Goal: Task Accomplishment & Management: Manage account settings

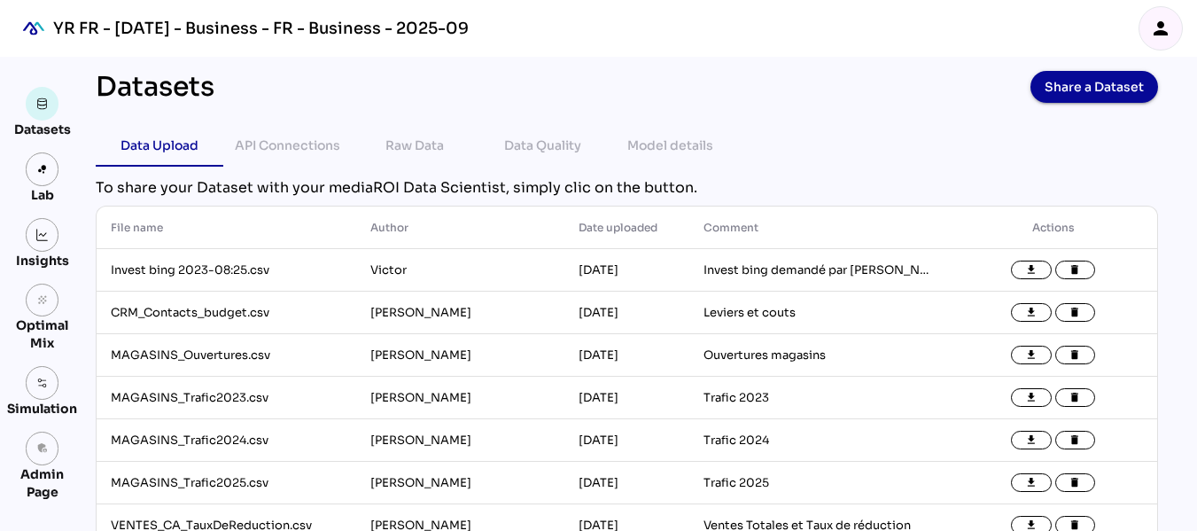
click at [1171, 26] on icon "person" at bounding box center [1160, 28] width 21 height 21
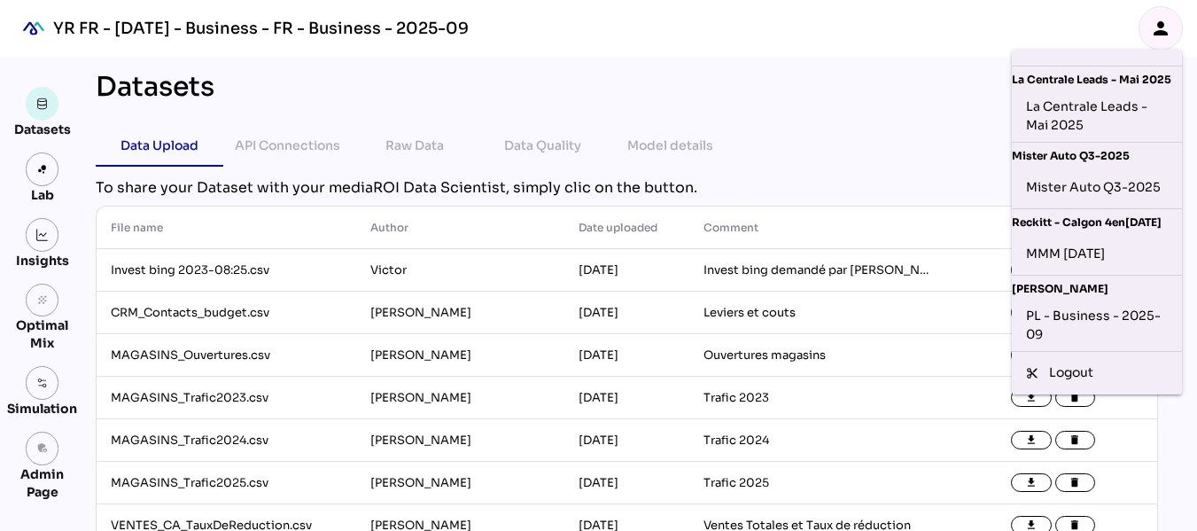
scroll to position [583, 0]
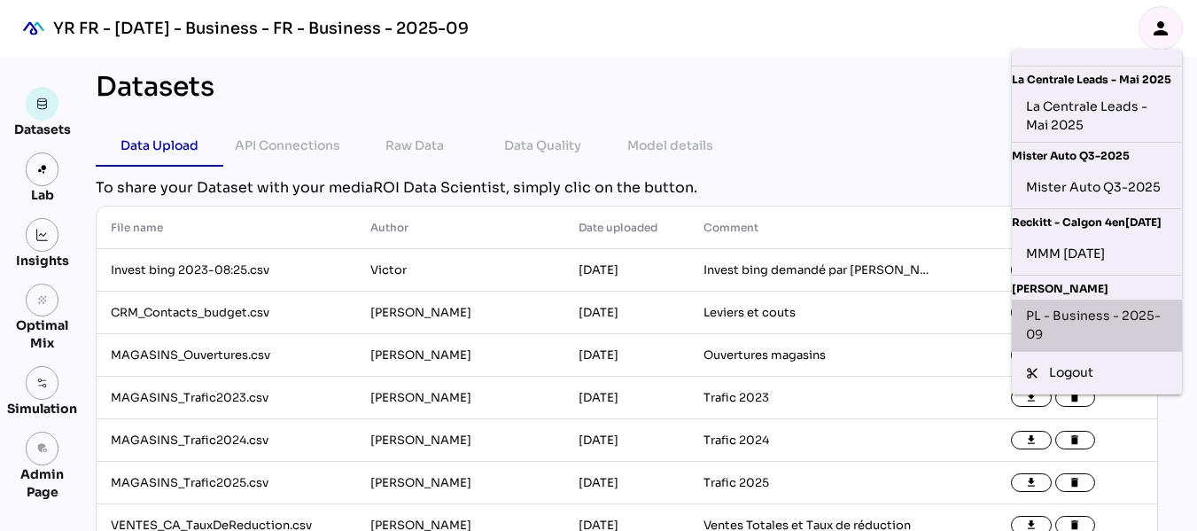
click at [1093, 309] on div "PL - Business - 2025-09" at bounding box center [1097, 325] width 142 height 37
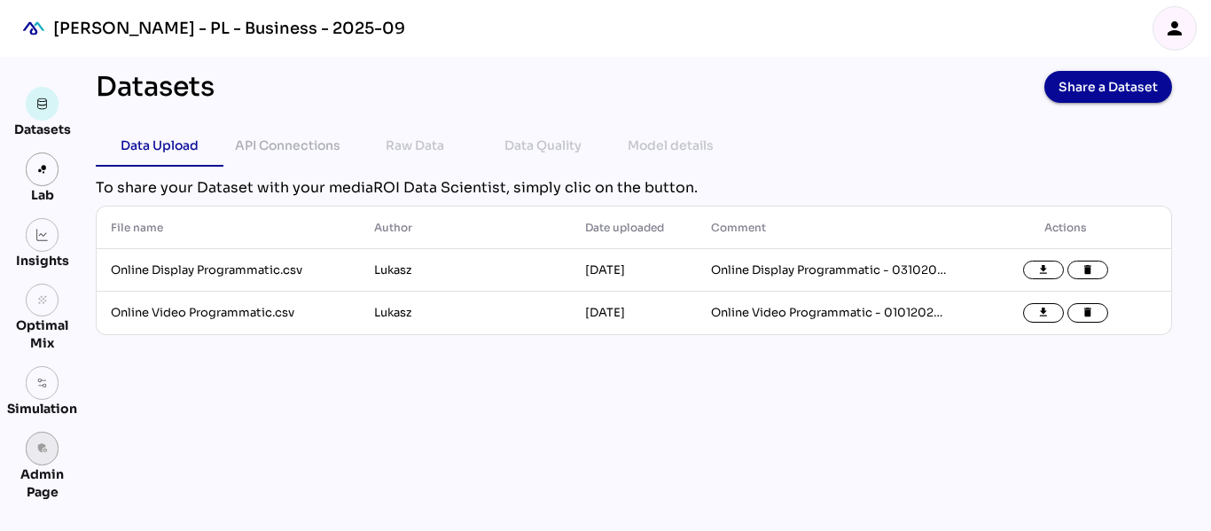
click at [46, 453] on icon "admin_panel_settings" at bounding box center [42, 448] width 12 height 12
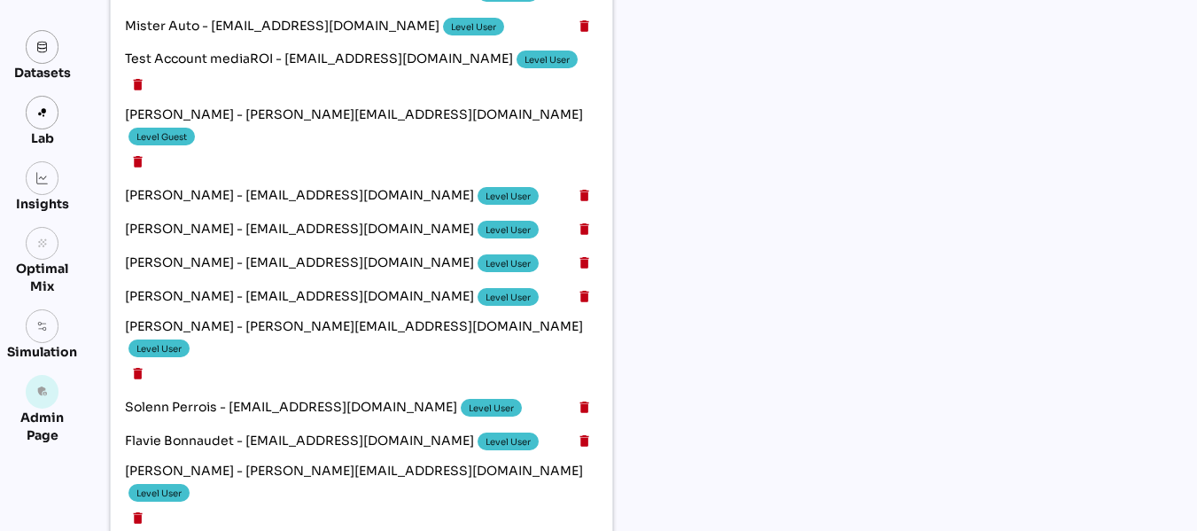
scroll to position [3642, 0]
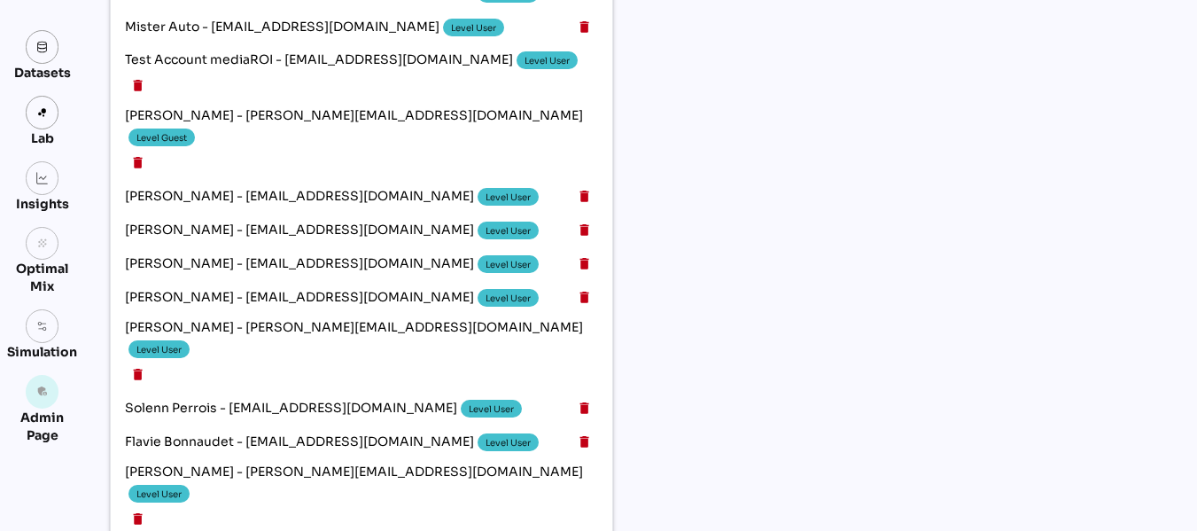
drag, startPoint x: 930, startPoint y: 209, endPoint x: 722, endPoint y: 208, distance: 207.4
copy div "pol-amaury.cresp@adeo.com"
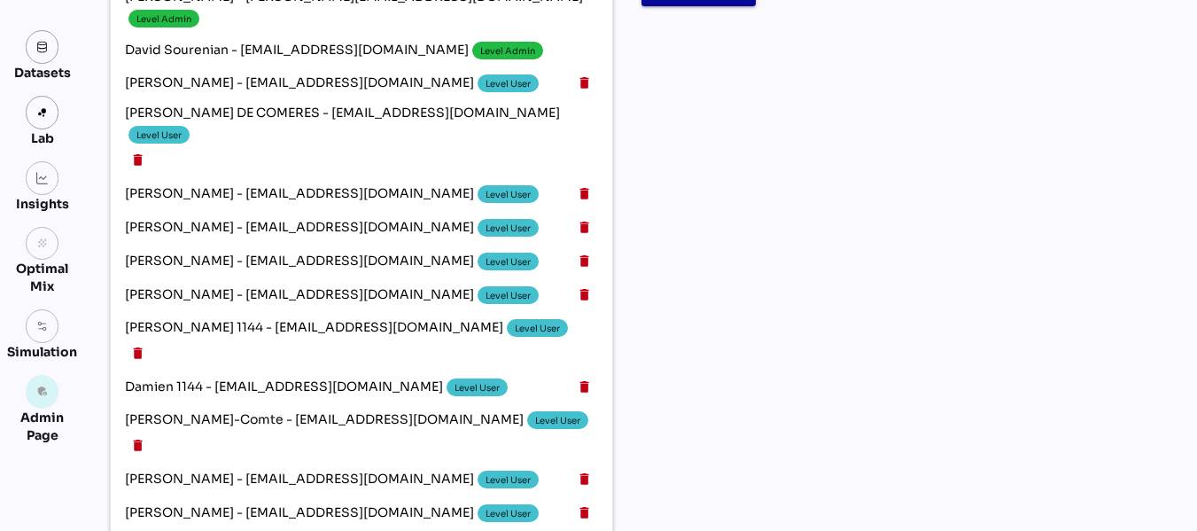
scroll to position [0, 0]
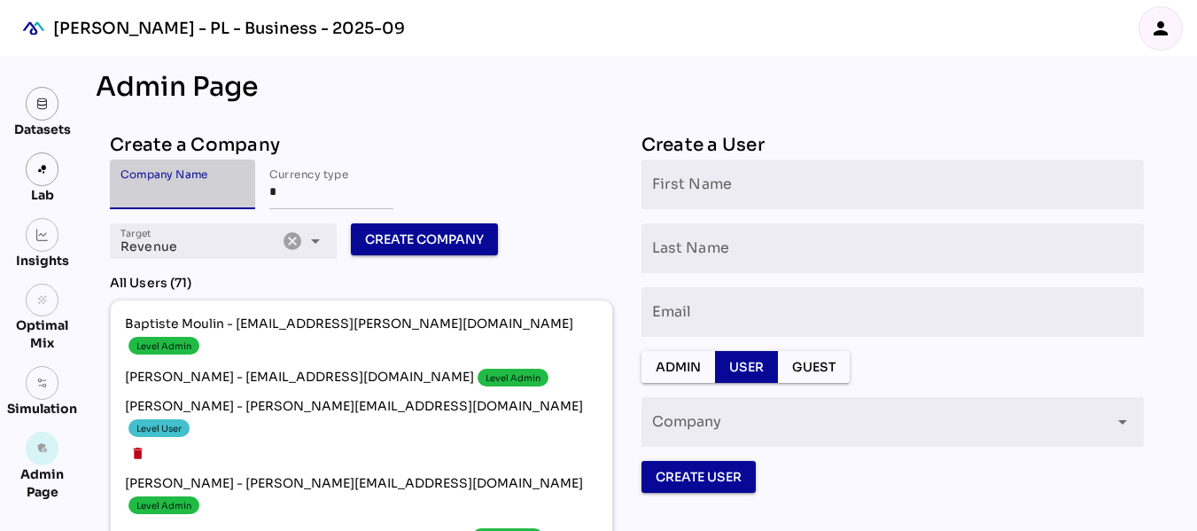
click at [235, 184] on input "Company Name" at bounding box center [183, 185] width 124 height 50
type input "**********"
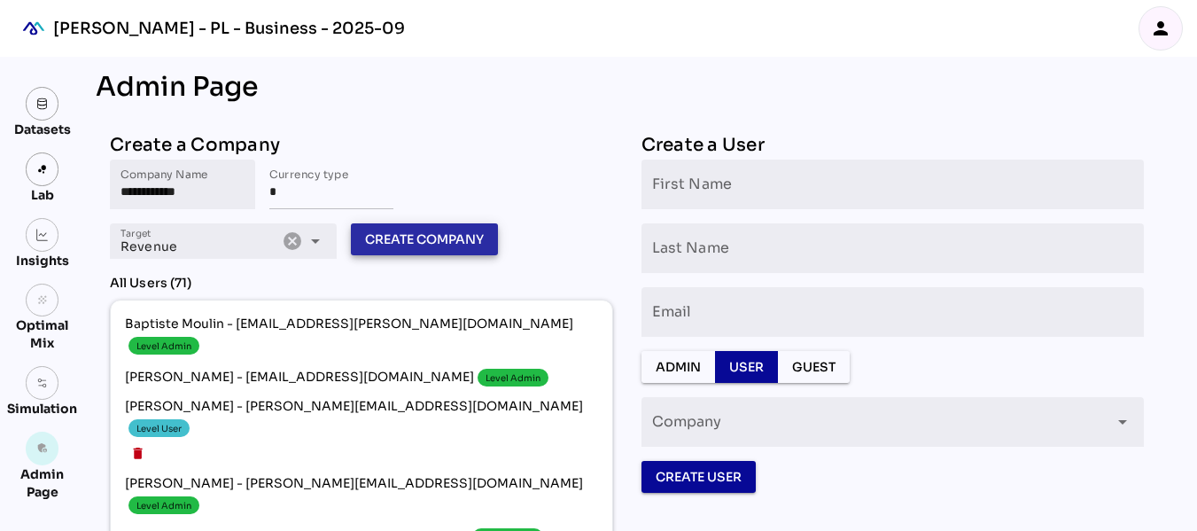
click at [385, 233] on span "Create Company" at bounding box center [424, 239] width 119 height 21
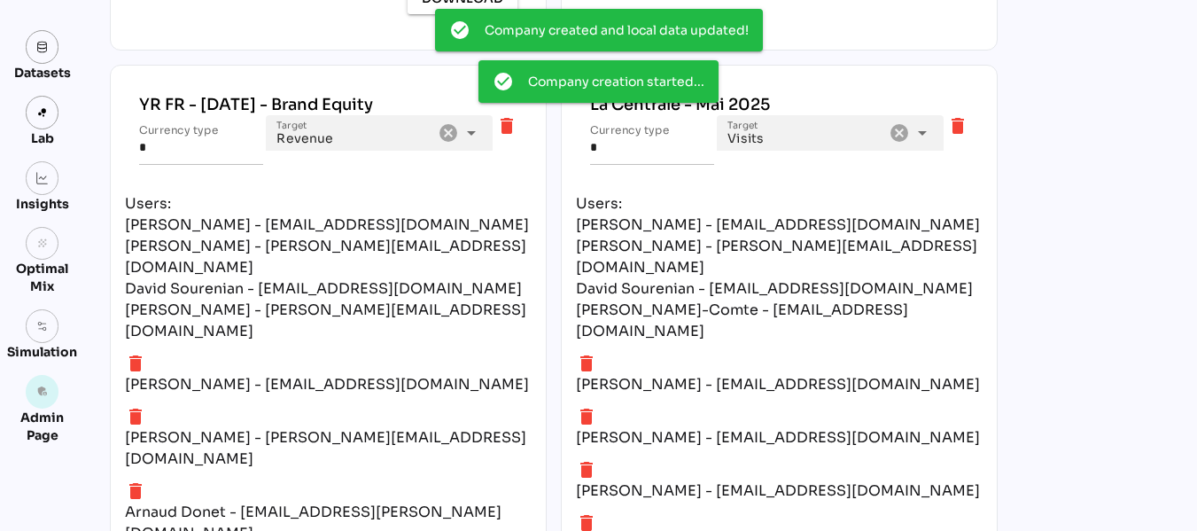
scroll to position [8275, 0]
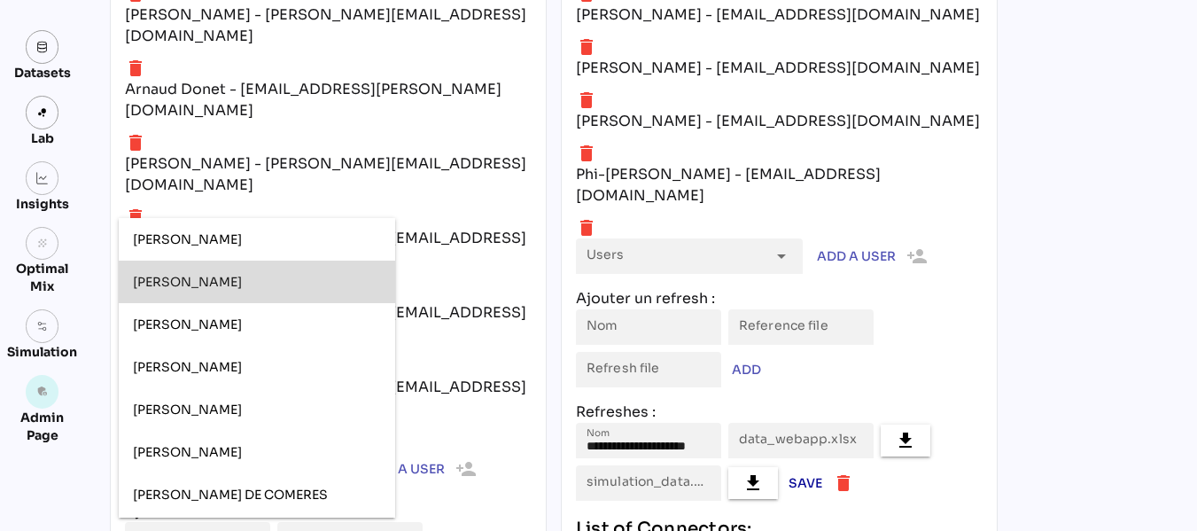
click at [255, 275] on div "Florent Bolzinger" at bounding box center [257, 282] width 248 height 15
type input "**********"
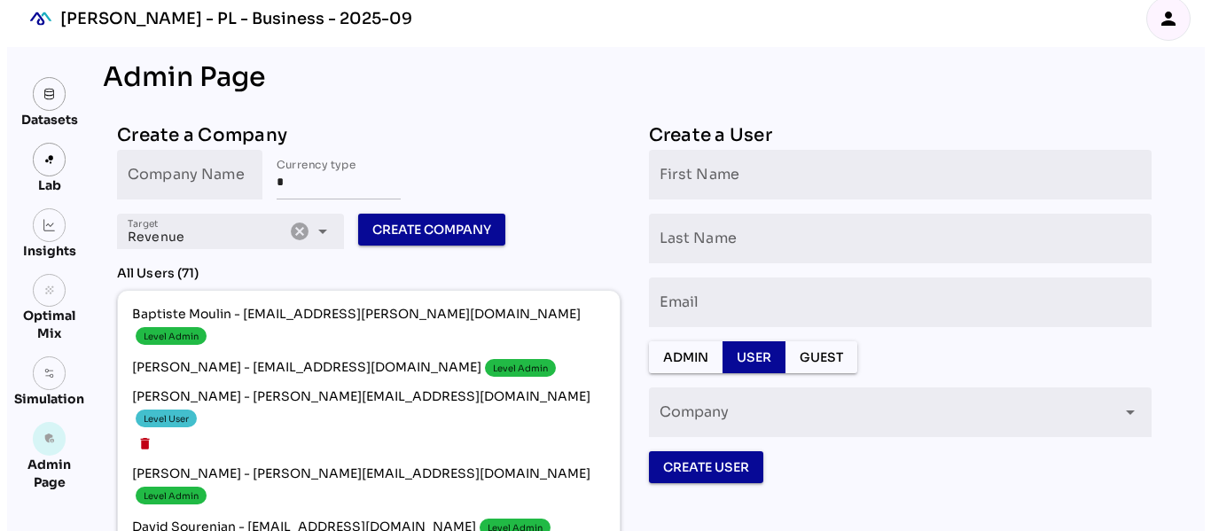
scroll to position [0, 0]
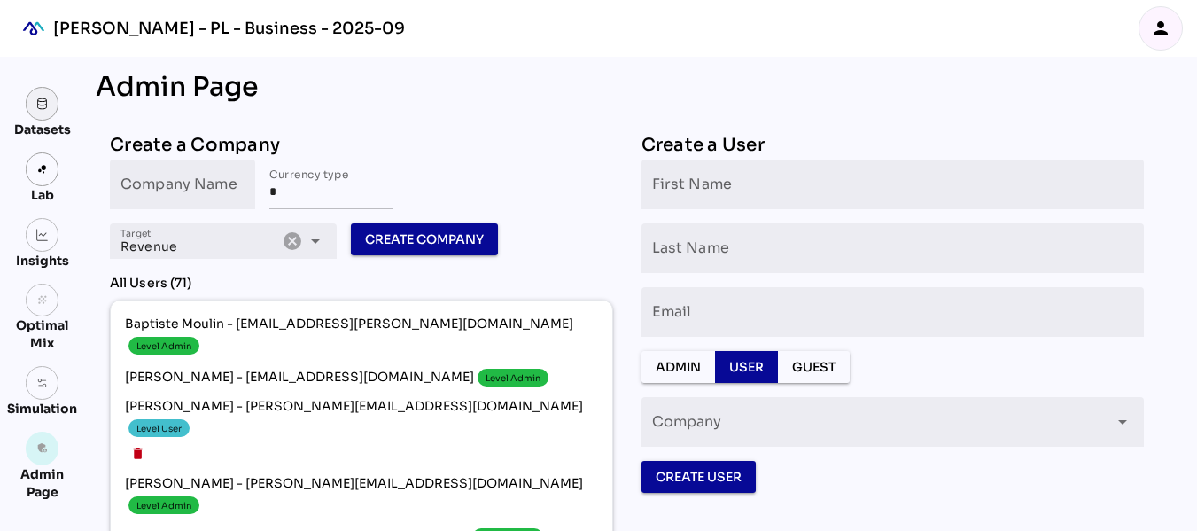
click at [48, 97] on img at bounding box center [42, 103] width 12 height 12
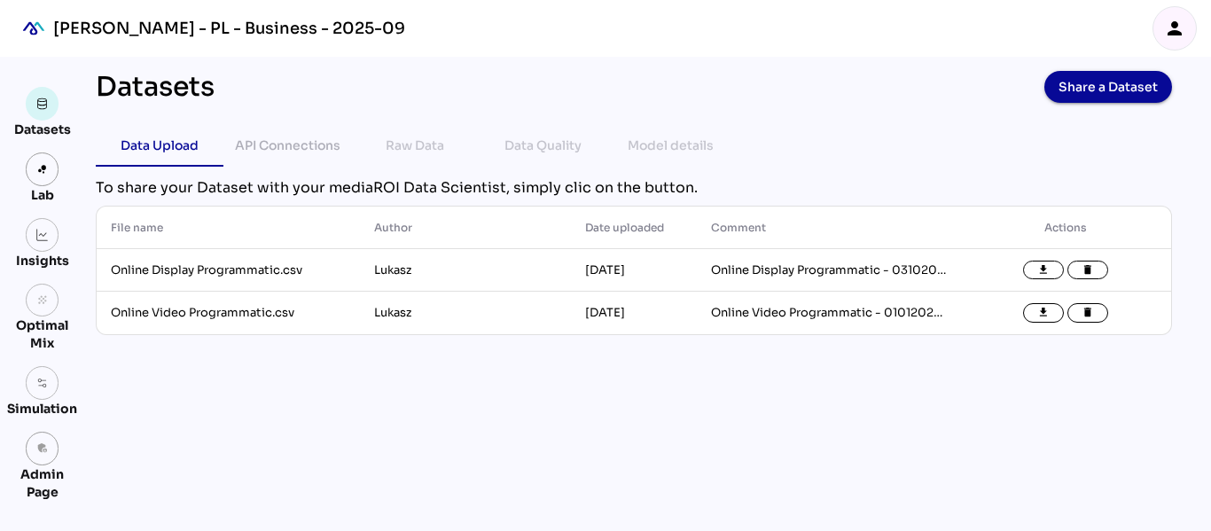
click at [1156, 32] on div "person" at bounding box center [1174, 28] width 43 height 43
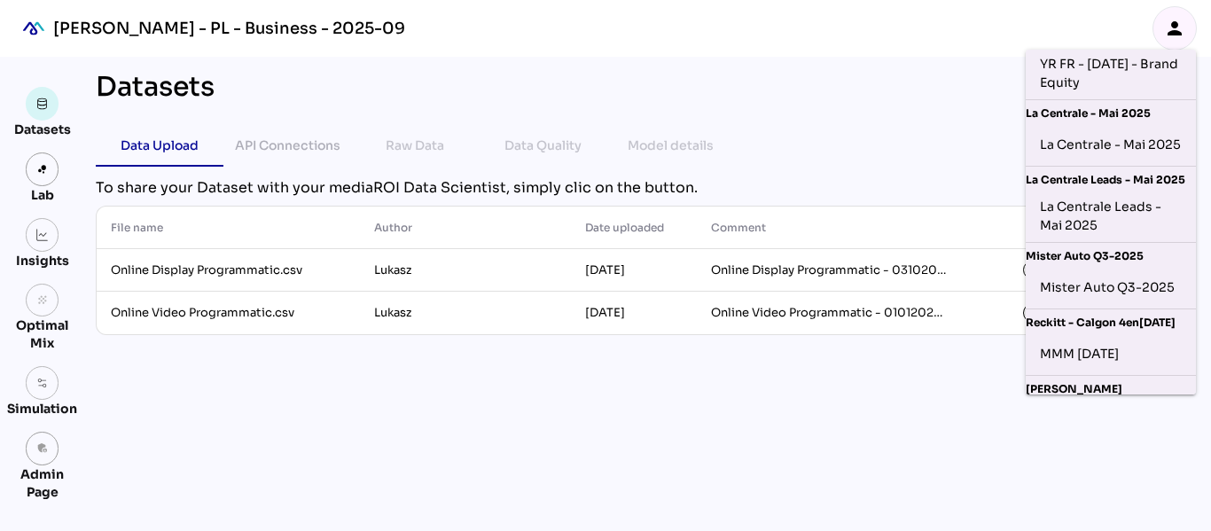
scroll to position [583, 0]
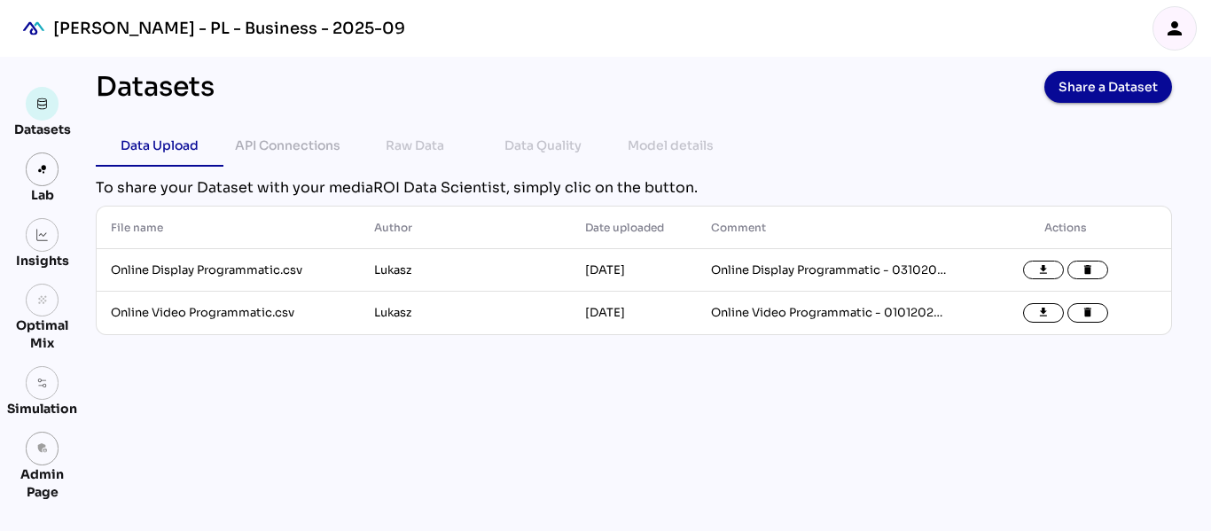
click at [1167, 28] on icon "person" at bounding box center [1174, 28] width 21 height 21
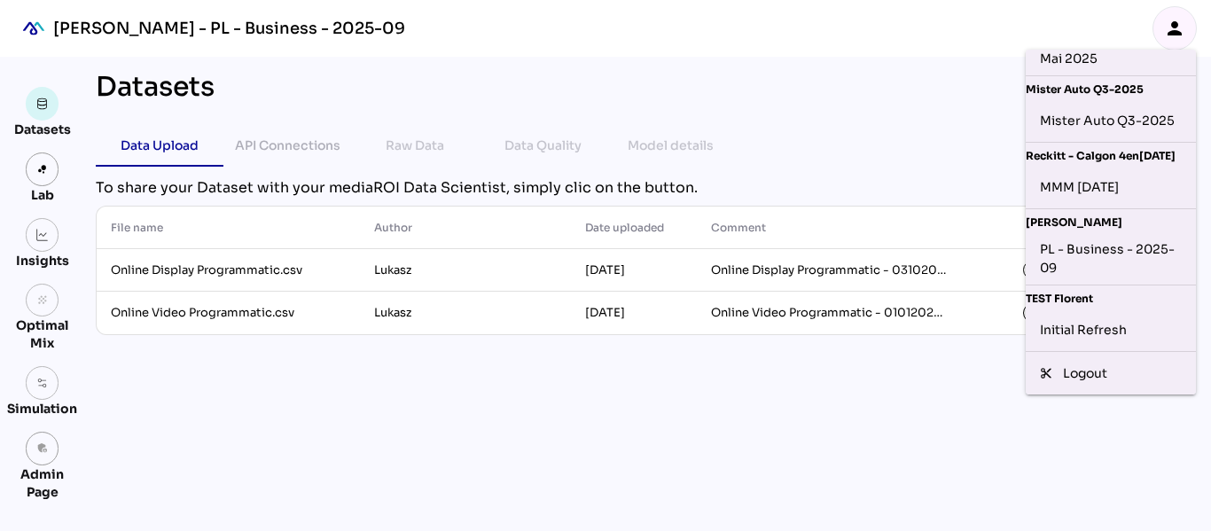
scroll to position [650, 0]
click at [1093, 316] on div "Initial Refresh" at bounding box center [1111, 330] width 142 height 28
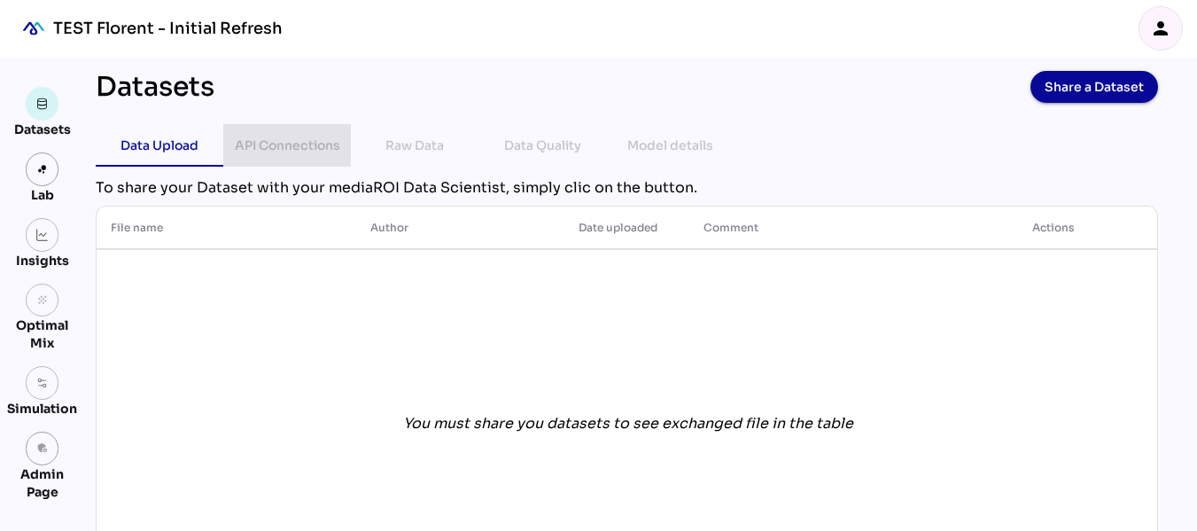
click at [308, 145] on div "API Connections" at bounding box center [287, 145] width 105 height 21
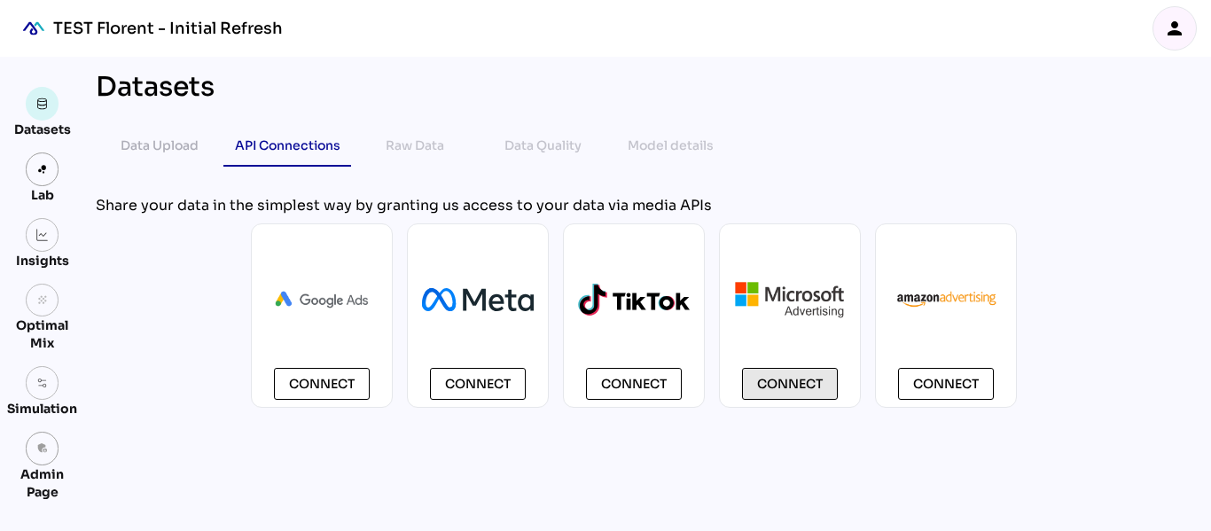
click at [812, 383] on span "Connect" at bounding box center [790, 383] width 66 height 21
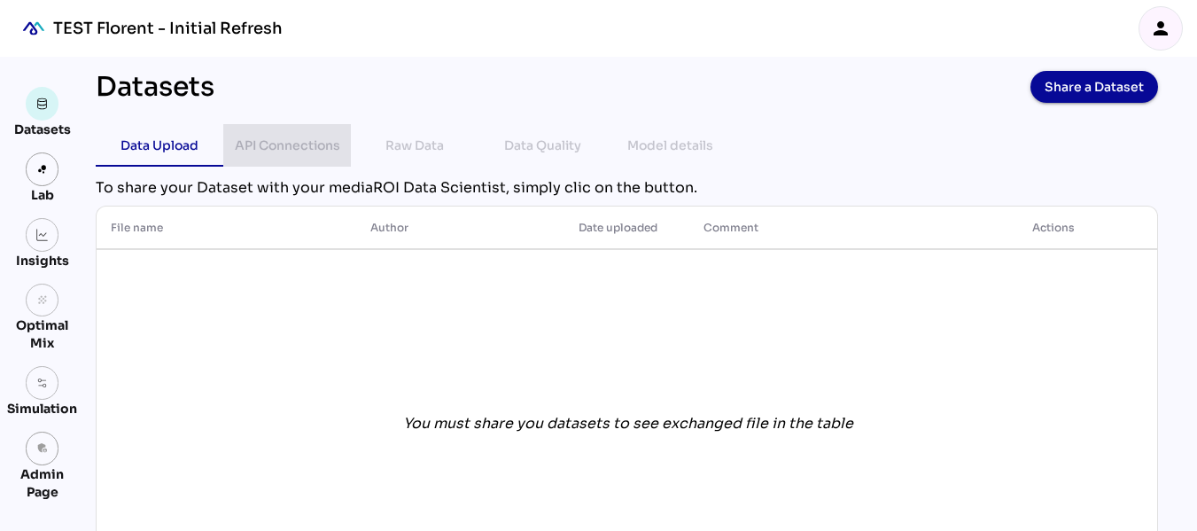
click at [285, 142] on div "API Connections" at bounding box center [287, 145] width 105 height 21
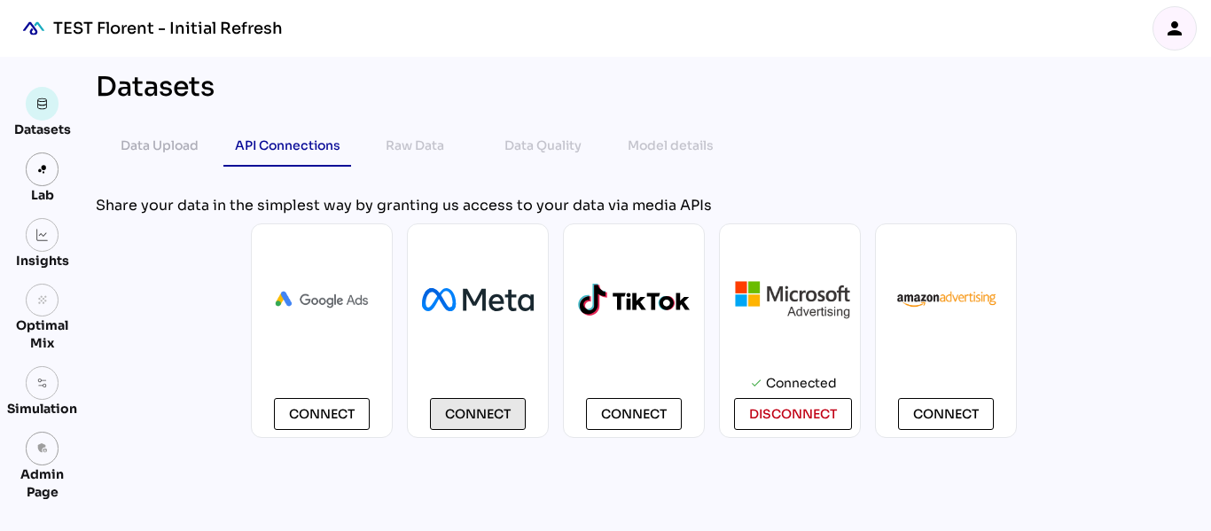
click at [491, 411] on span "Connect" at bounding box center [478, 413] width 66 height 21
click at [44, 454] on icon "admin_panel_settings" at bounding box center [42, 448] width 12 height 12
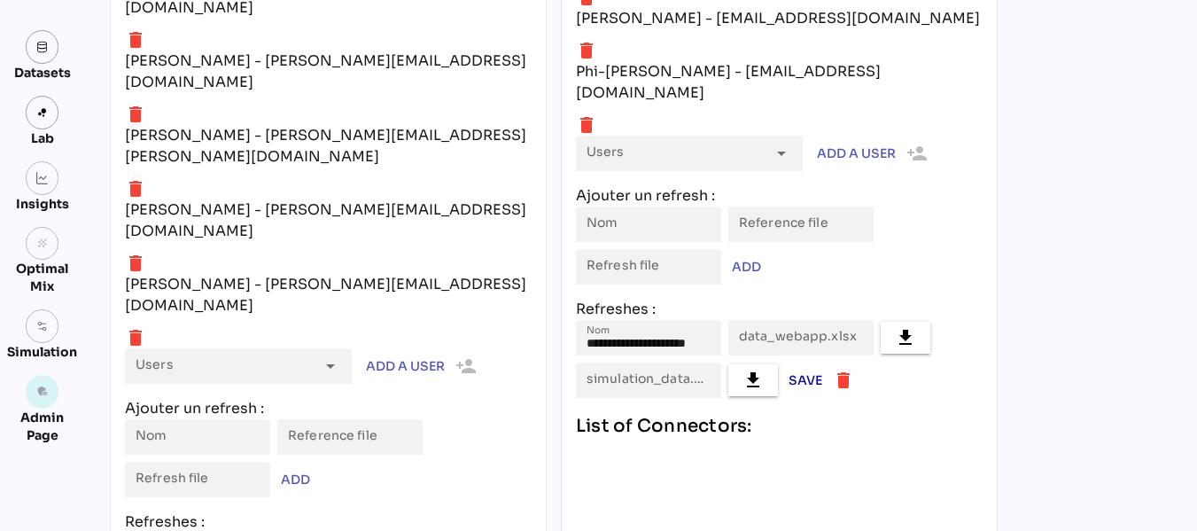
scroll to position [8431, 0]
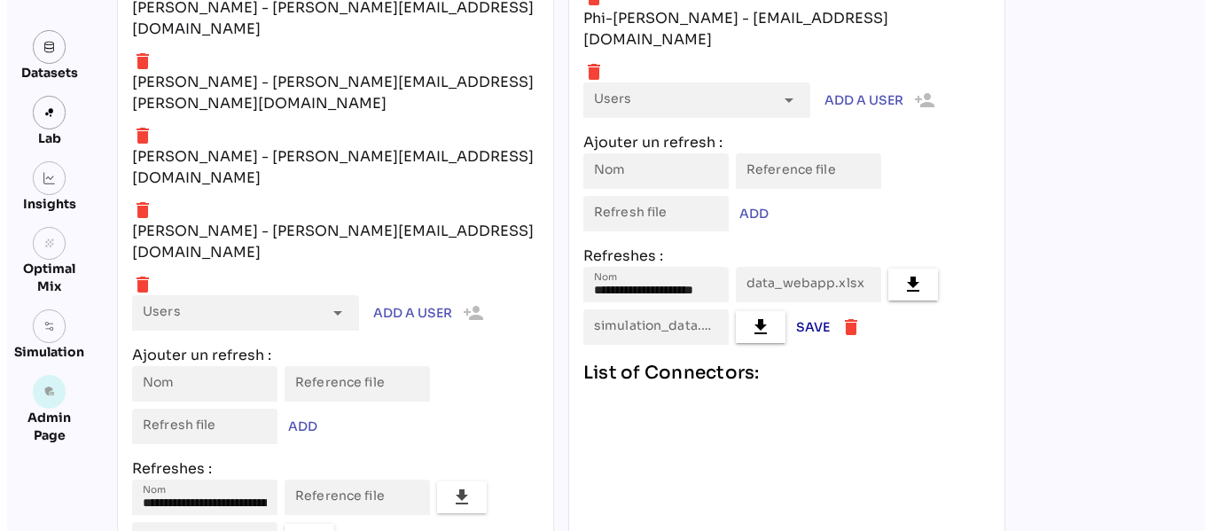
scroll to position [0, 0]
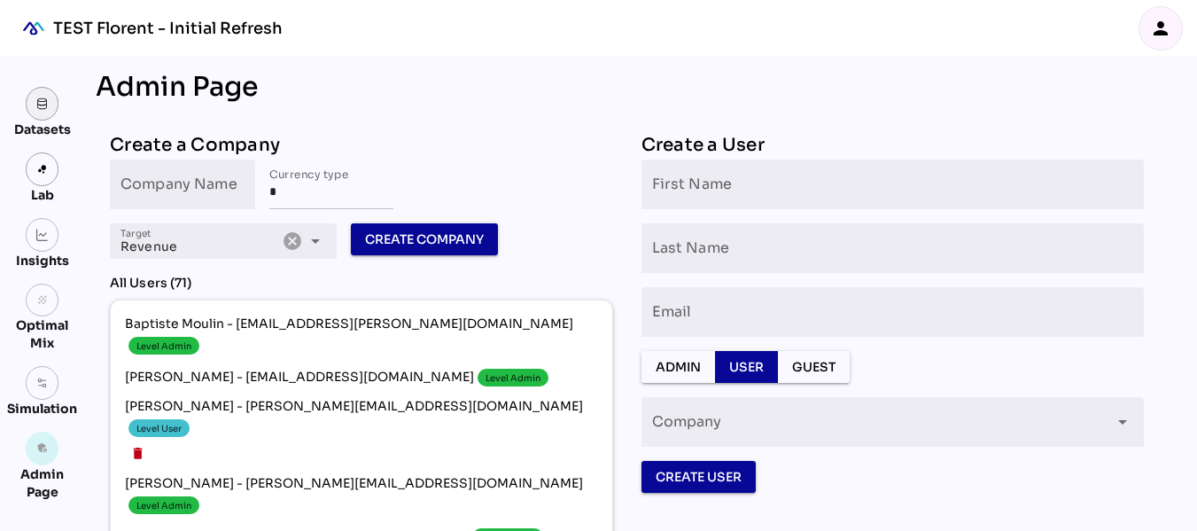
click at [41, 105] on img at bounding box center [42, 103] width 12 height 12
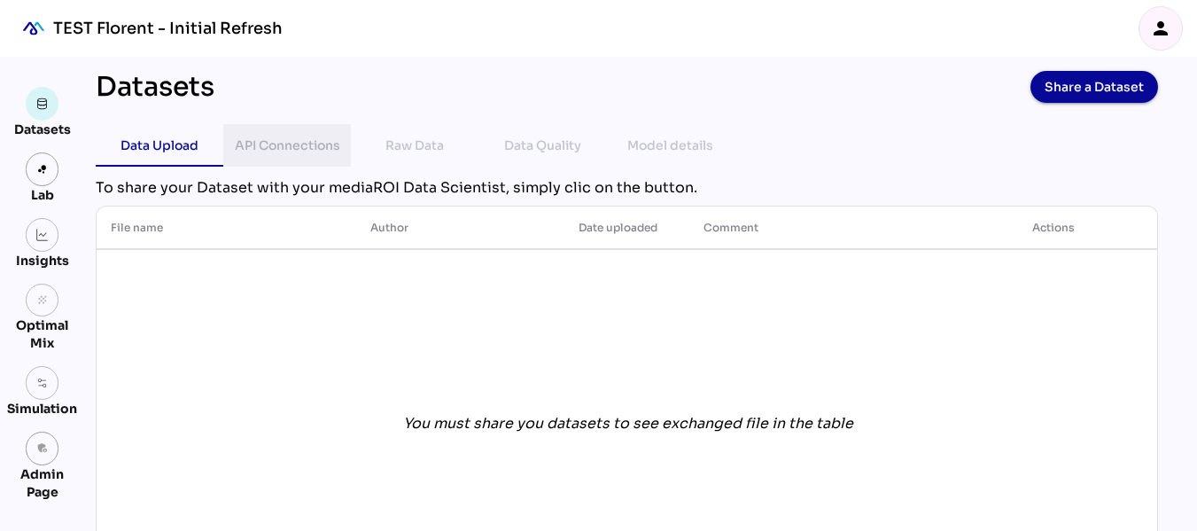
click at [303, 147] on div "API Connections" at bounding box center [287, 145] width 105 height 21
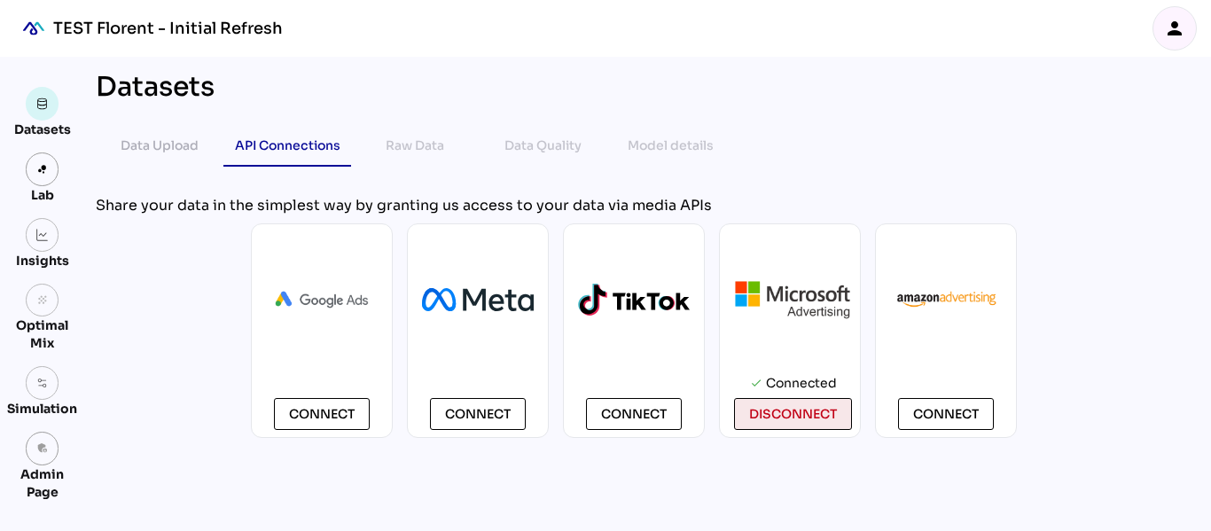
click at [783, 415] on span "disconnect" at bounding box center [793, 413] width 88 height 21
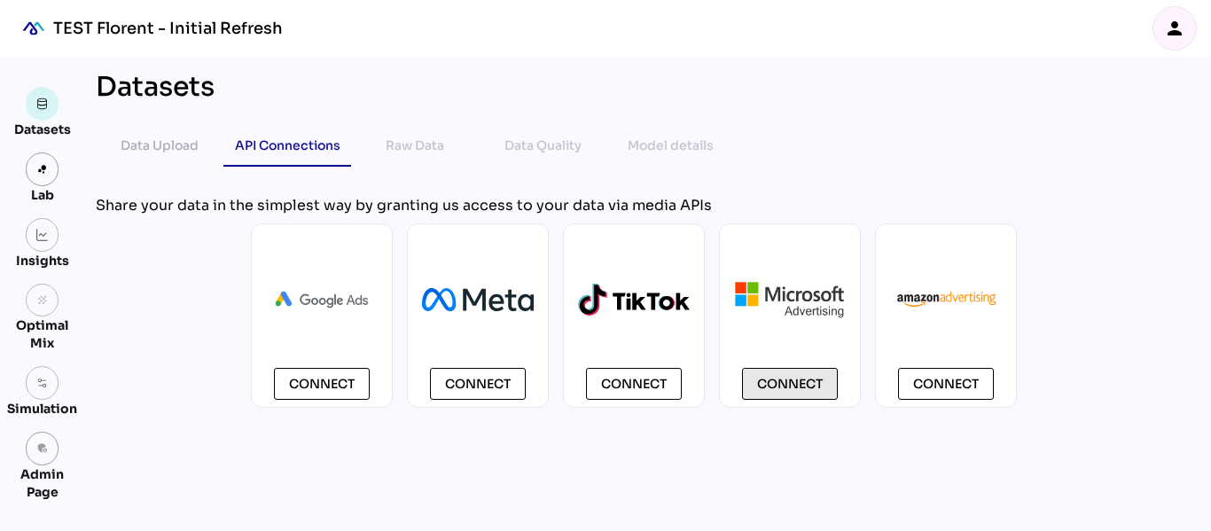
click at [815, 385] on span "Connect" at bounding box center [790, 383] width 66 height 21
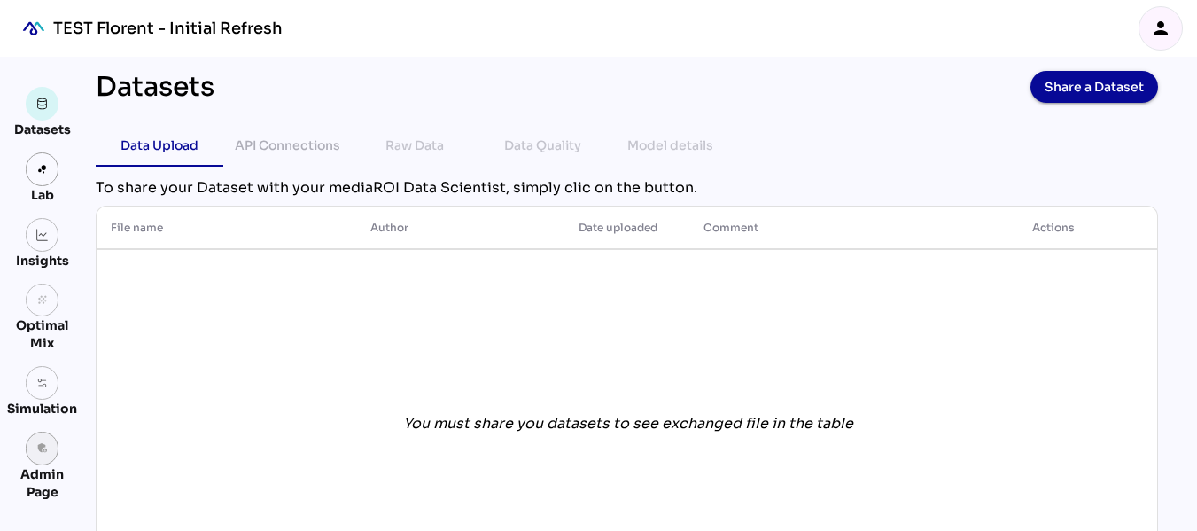
click at [49, 445] on link "admin_panel_settings" at bounding box center [43, 449] width 34 height 34
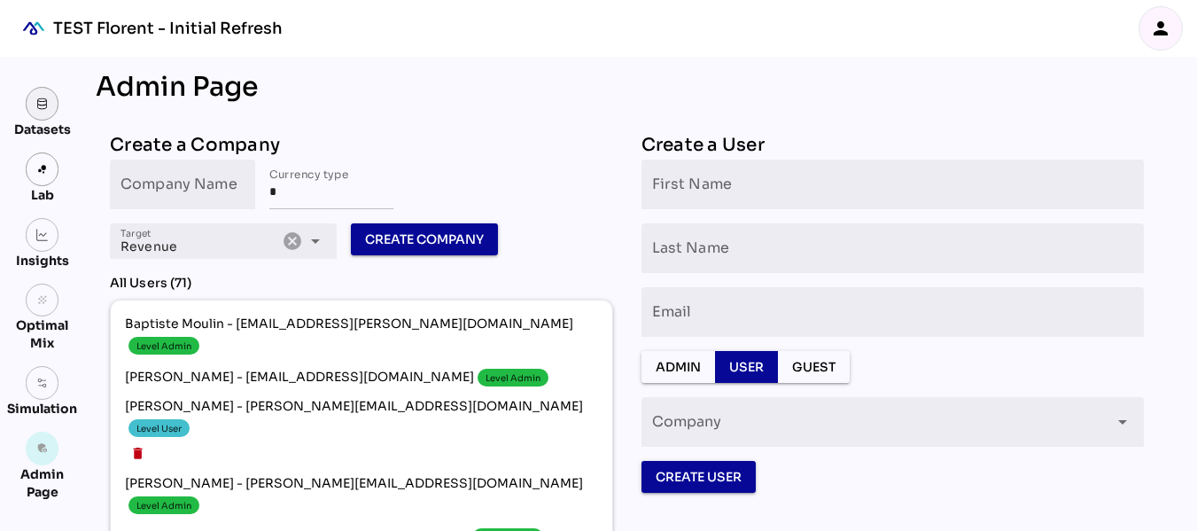
click at [49, 108] on link at bounding box center [43, 104] width 34 height 34
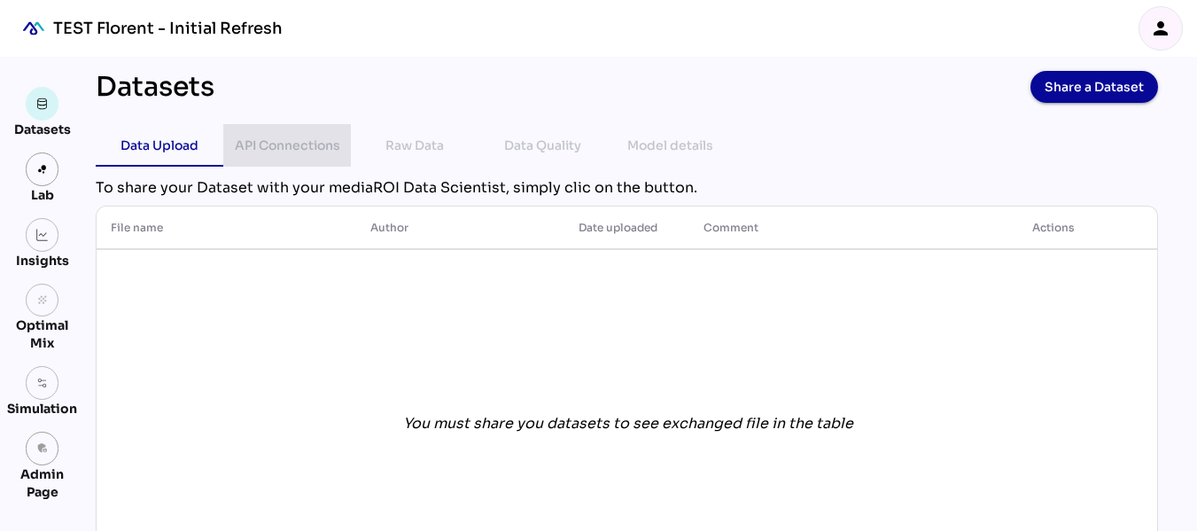
click at [264, 137] on div "API Connections" at bounding box center [287, 145] width 105 height 21
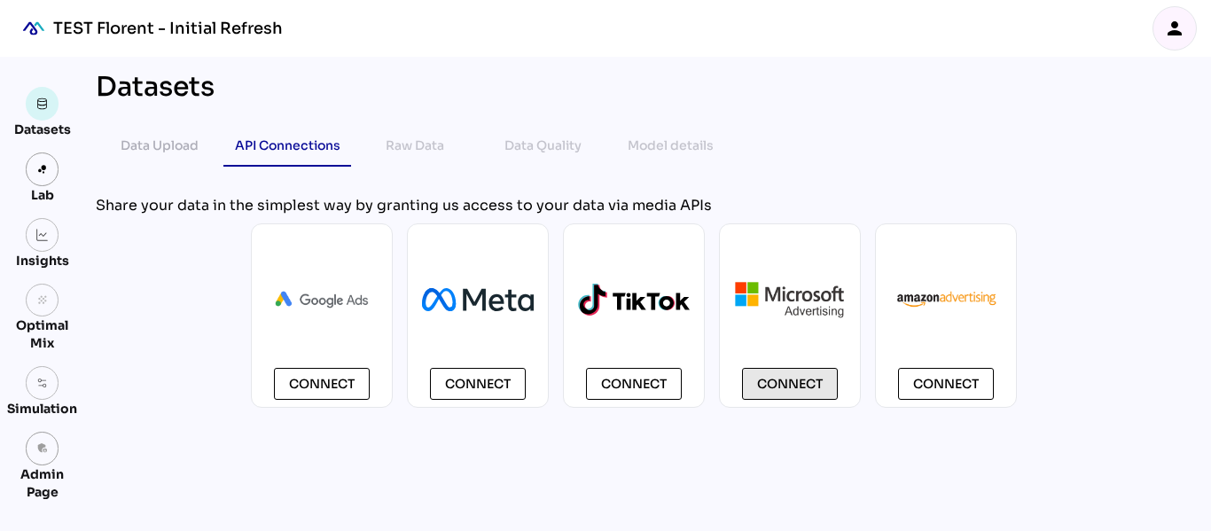
click at [786, 377] on span "Connect" at bounding box center [790, 383] width 66 height 21
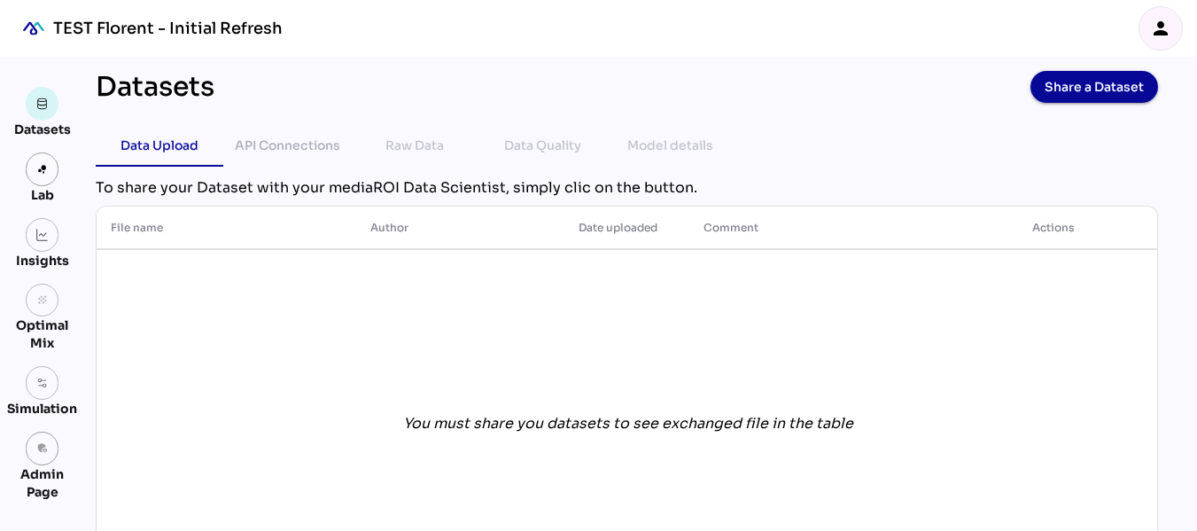
scroll to position [82, 0]
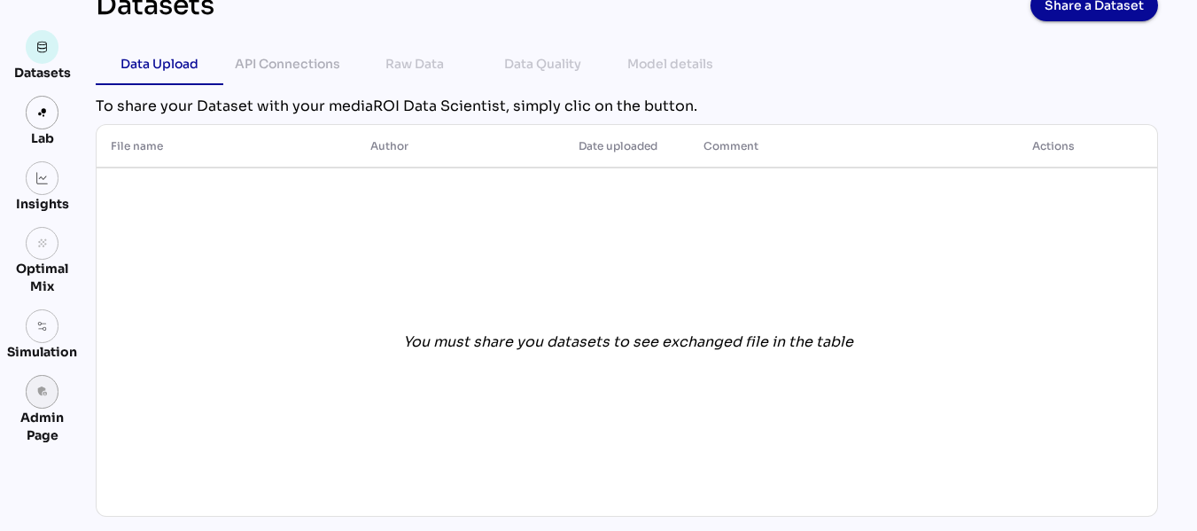
click at [44, 394] on icon "admin_panel_settings" at bounding box center [42, 392] width 12 height 12
